Goal: Task Accomplishment & Management: Manage account settings

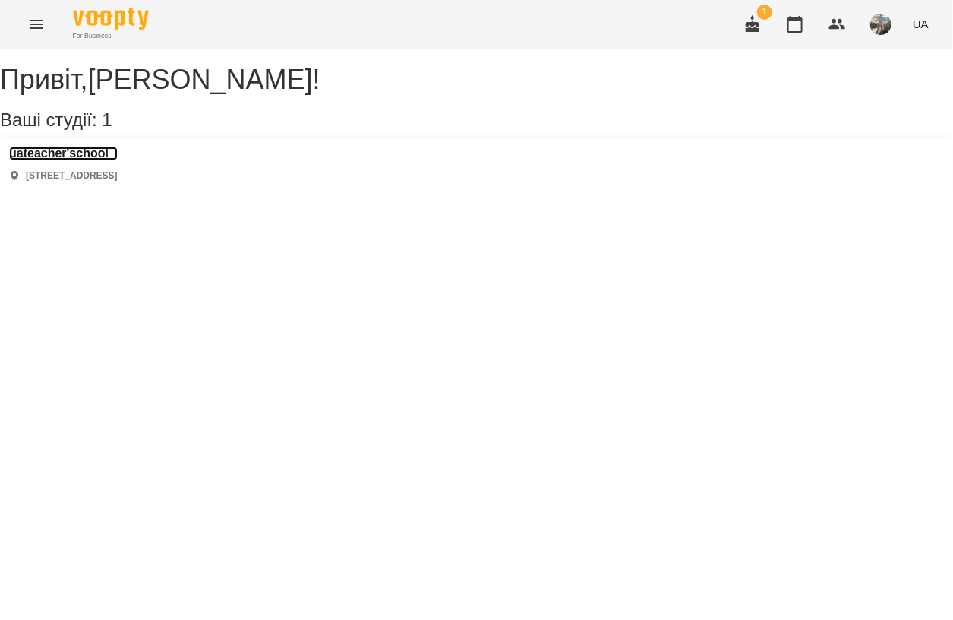
click at [105, 160] on h3 "uateacher'school" at bounding box center [63, 154] width 109 height 14
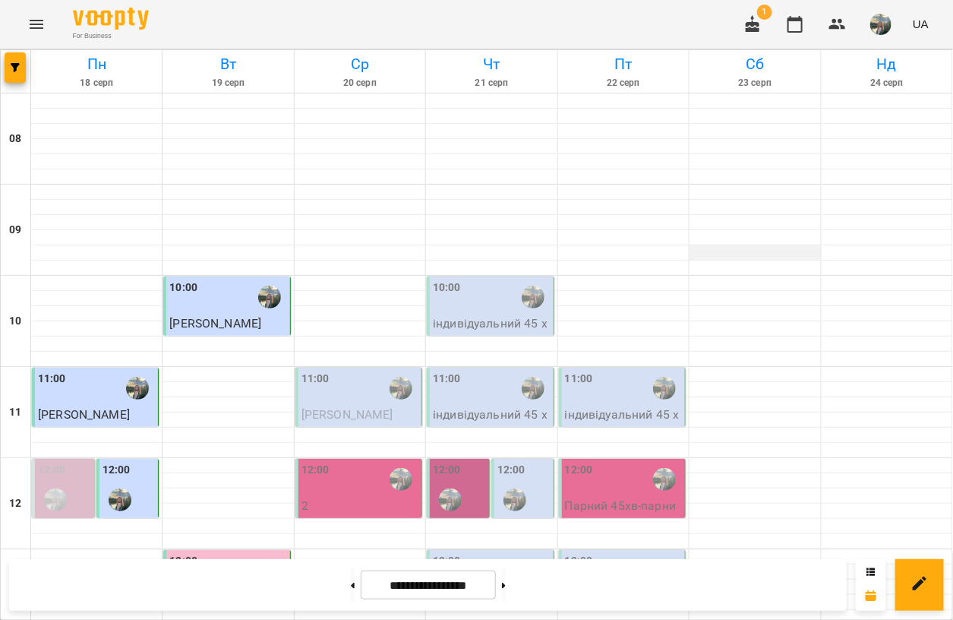
scroll to position [114, 0]
click at [324, 371] on div "11:00" at bounding box center [359, 388] width 117 height 35
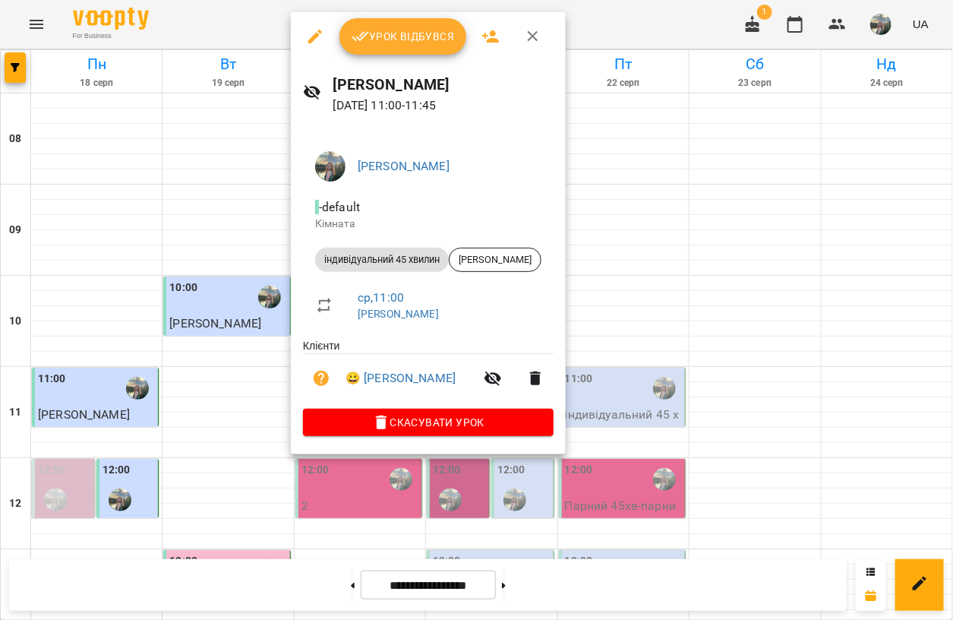
click at [380, 39] on span "Урок відбувся" at bounding box center [403, 36] width 103 height 18
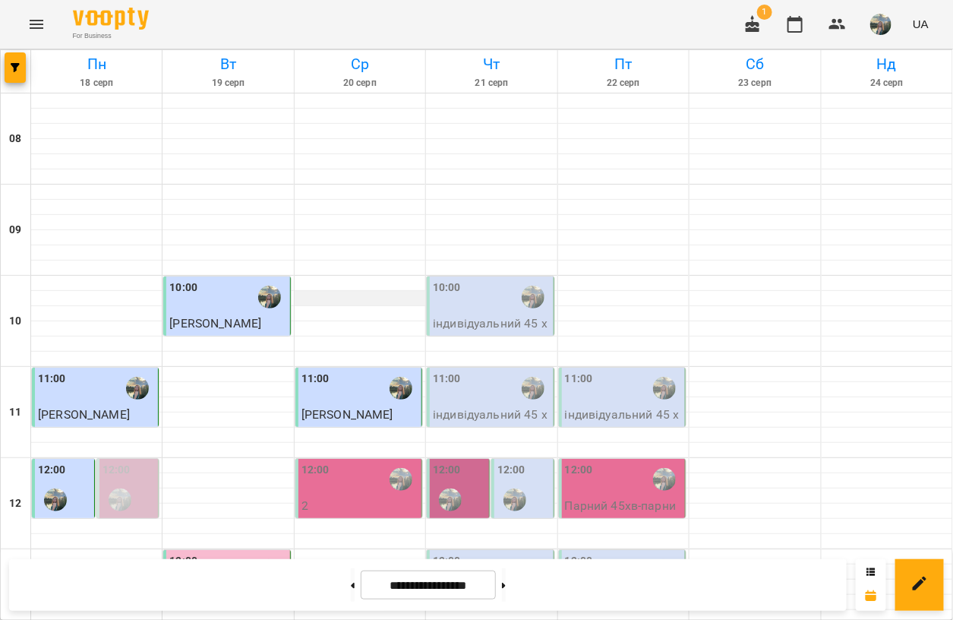
scroll to position [114, 0]
click at [346, 462] on div "12:00" at bounding box center [359, 479] width 117 height 35
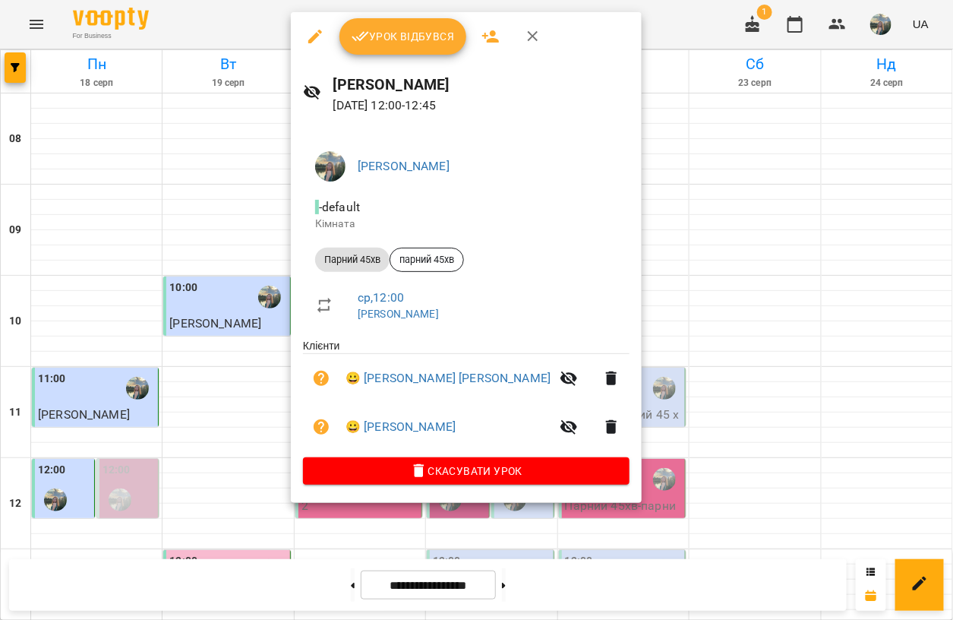
click at [405, 46] on button "Урок відбувся" at bounding box center [403, 36] width 128 height 36
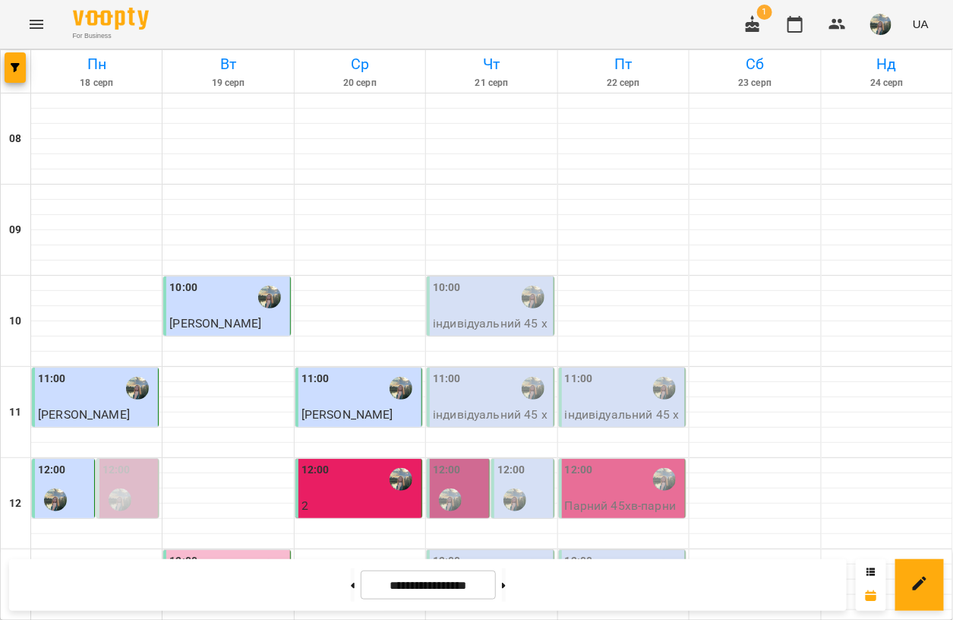
scroll to position [683, 0]
